Goal: Contribute content

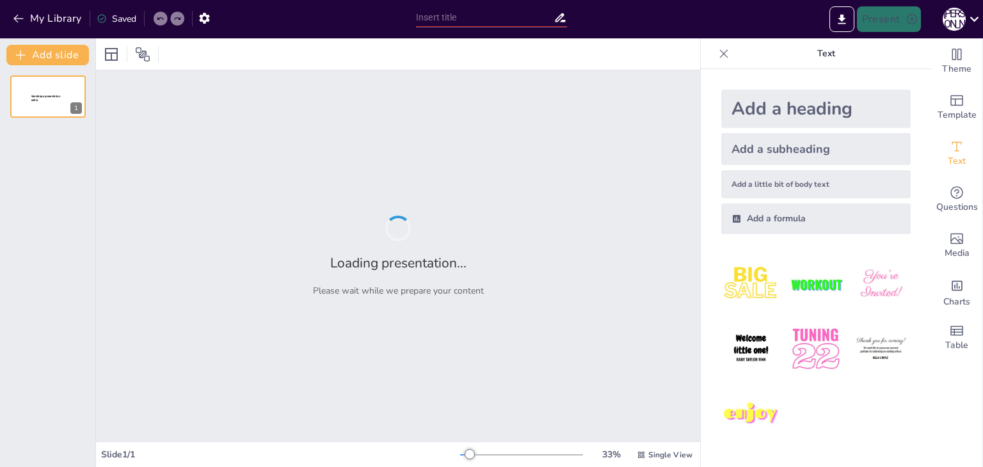
type input "Океан як середовище існування"
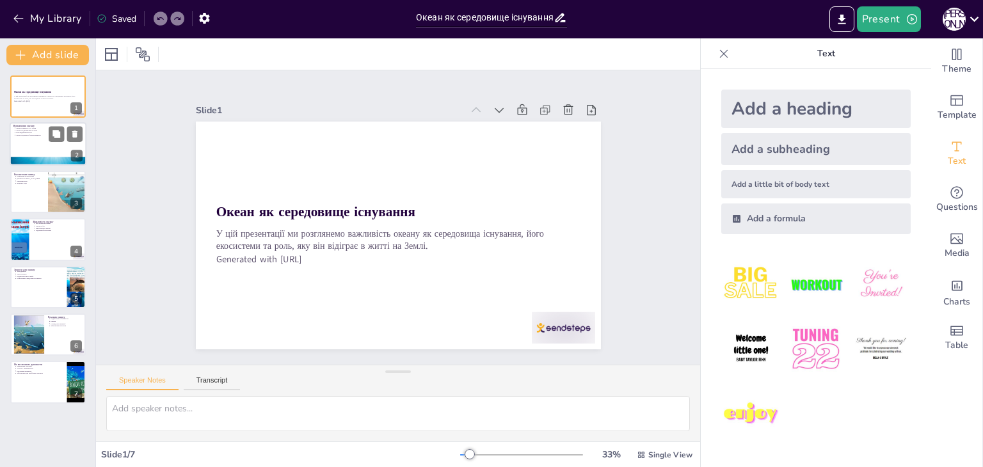
click at [45, 155] on div at bounding box center [48, 145] width 77 height 44
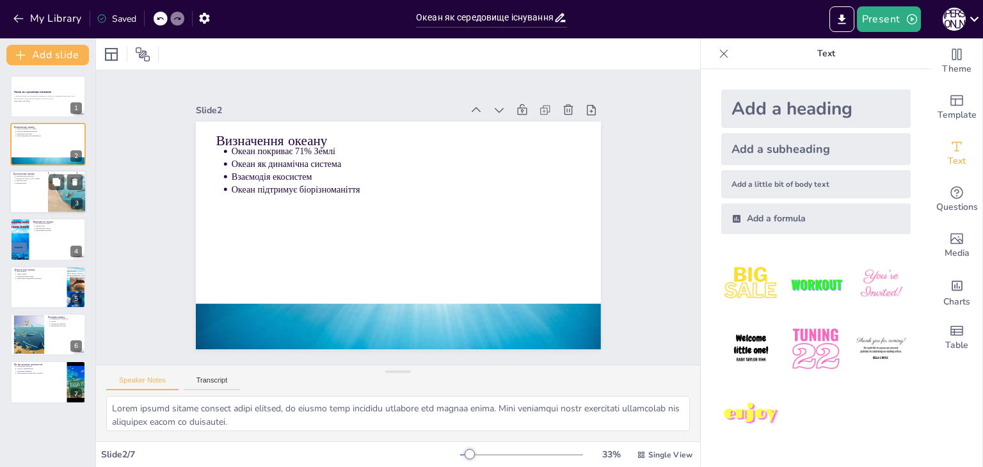
click at [51, 196] on div at bounding box center [67, 192] width 67 height 44
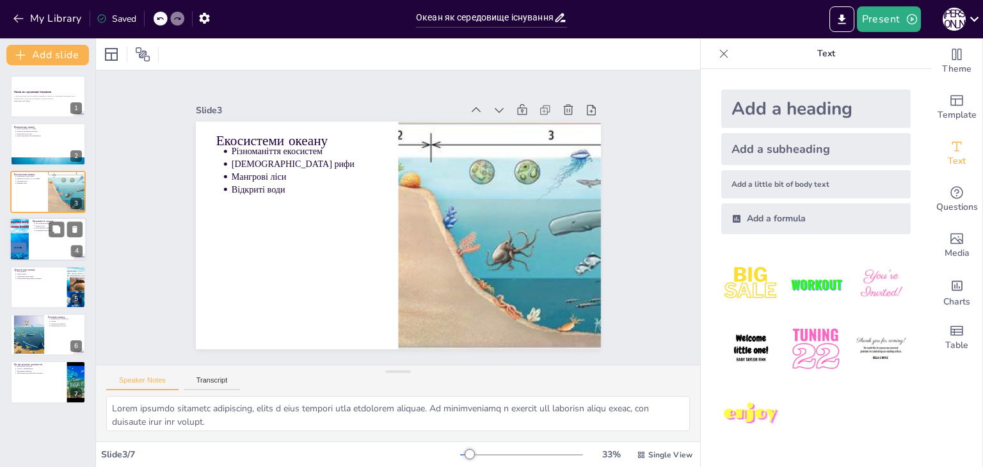
click at [46, 251] on div at bounding box center [48, 240] width 77 height 44
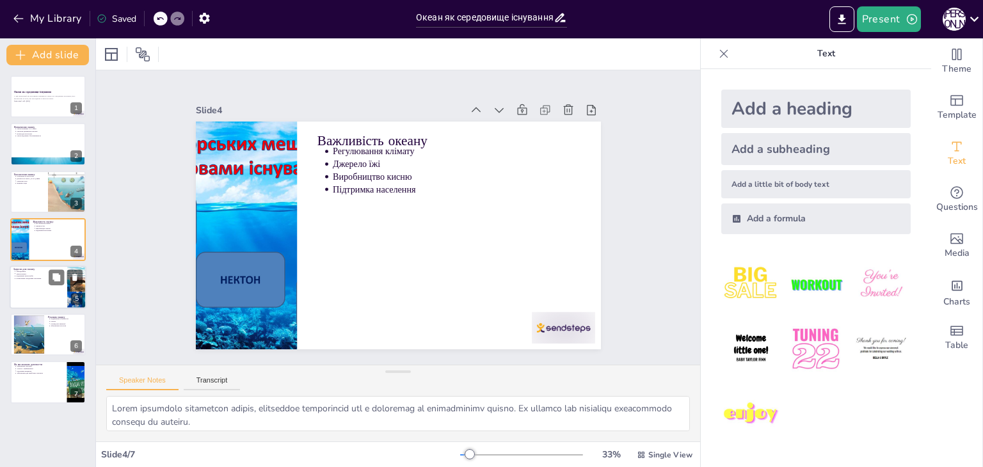
click at [15, 288] on div at bounding box center [48, 287] width 77 height 44
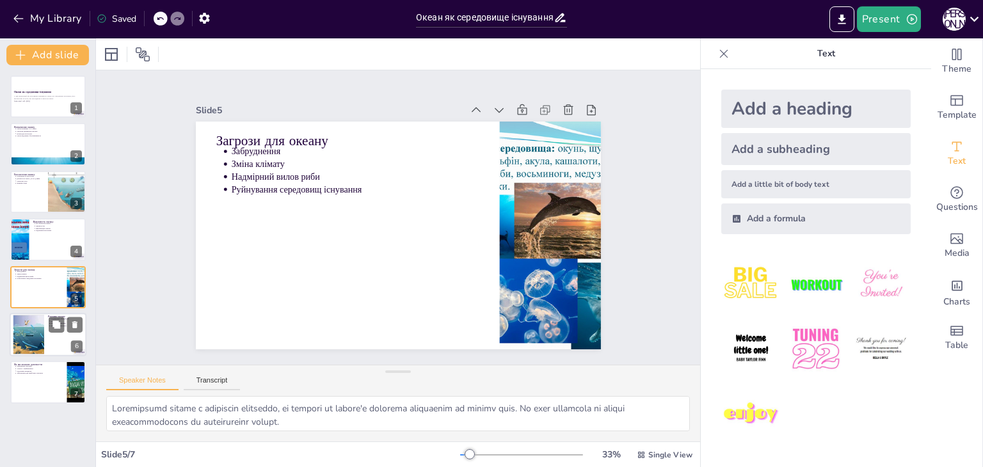
click at [24, 328] on div at bounding box center [28, 334] width 51 height 39
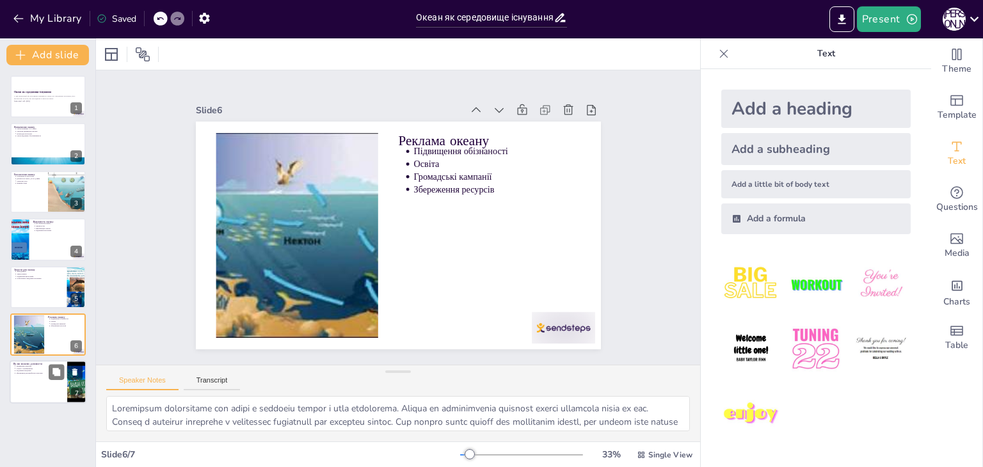
click at [30, 381] on div at bounding box center [48, 383] width 77 height 44
type textarea "Loremipsu dolorsitamet consecte a elits do eiusmodtempo incididu utlaboree dolo…"
